Goal: Register for event/course

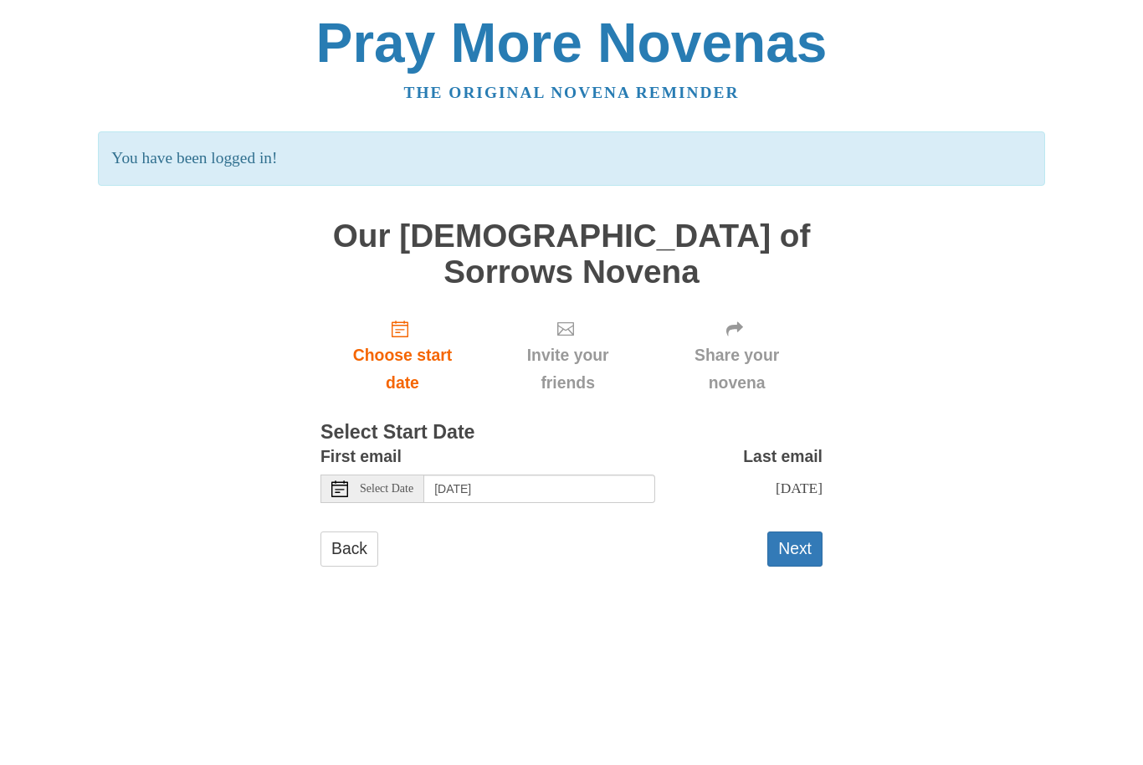
click at [790, 531] on button "Next" at bounding box center [794, 548] width 55 height 34
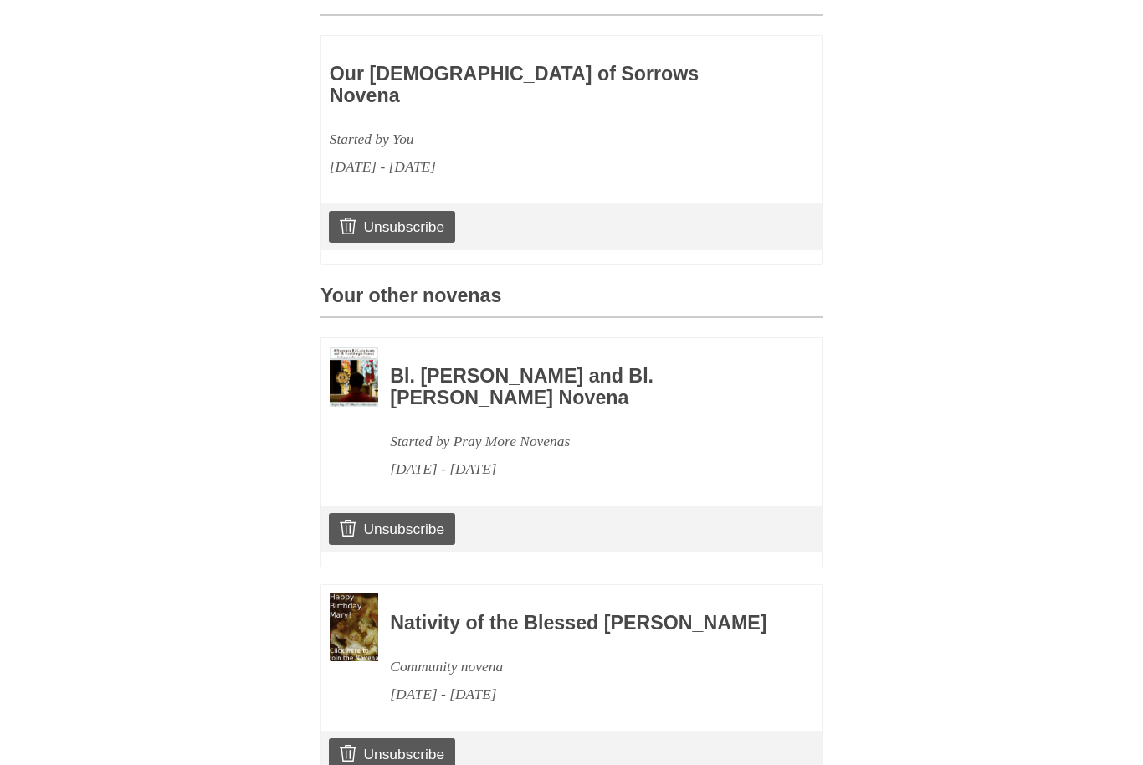
scroll to position [540, 0]
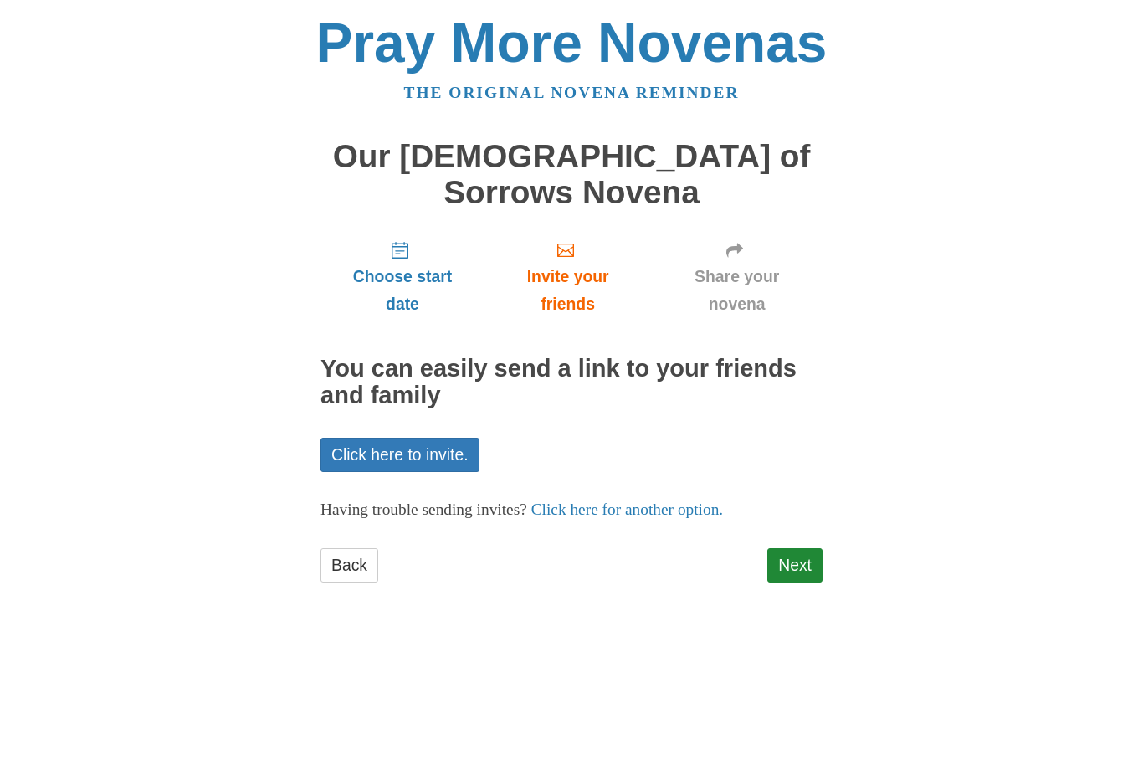
click at [785, 548] on link "Next" at bounding box center [794, 565] width 55 height 34
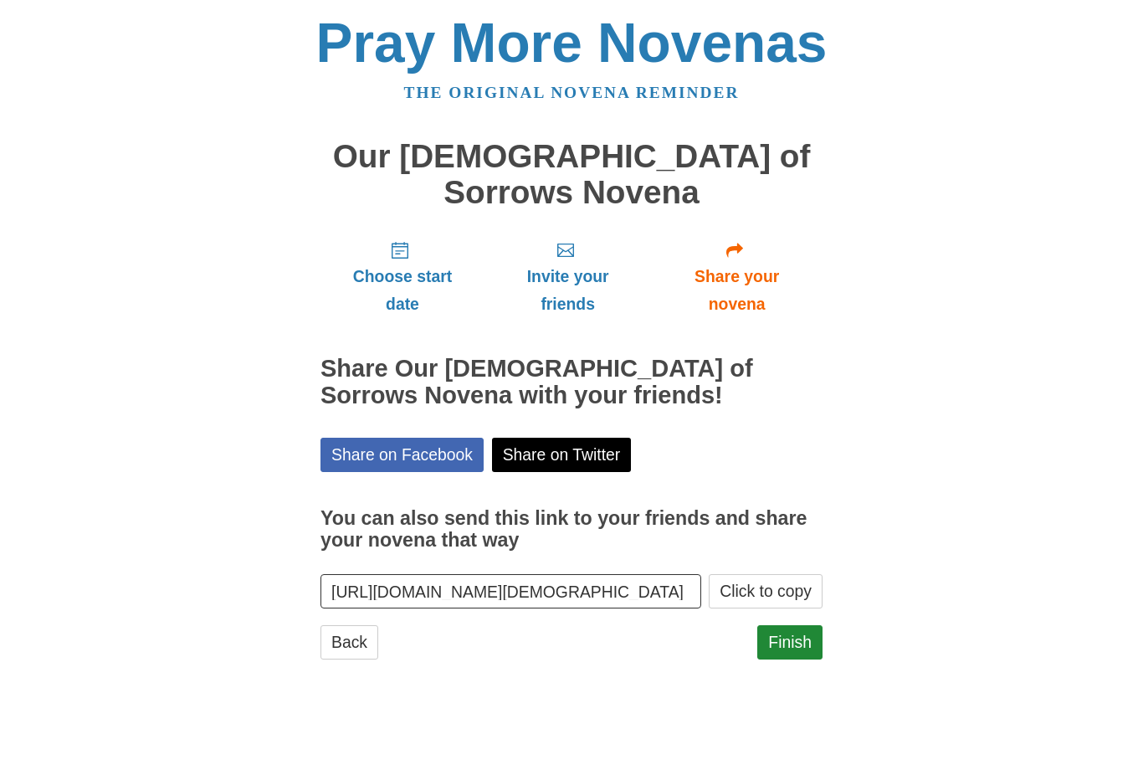
click at [780, 625] on link "Finish" at bounding box center [789, 642] width 65 height 34
